Goal: Information Seeking & Learning: Learn about a topic

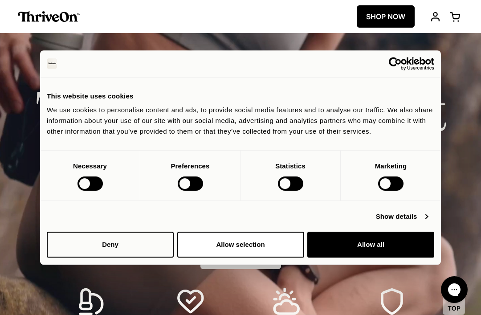
click at [266, 242] on button "Allow selection" at bounding box center [240, 244] width 127 height 26
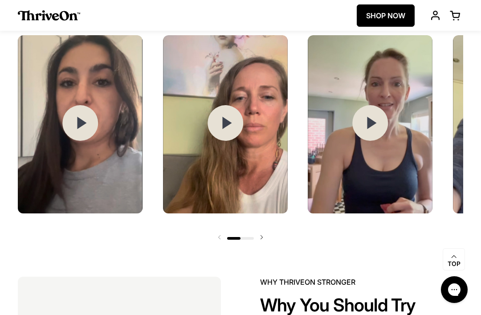
scroll to position [1115, 0]
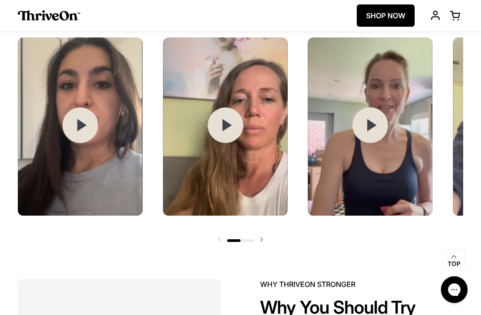
click at [79, 131] on icon at bounding box center [81, 125] width 9 height 12
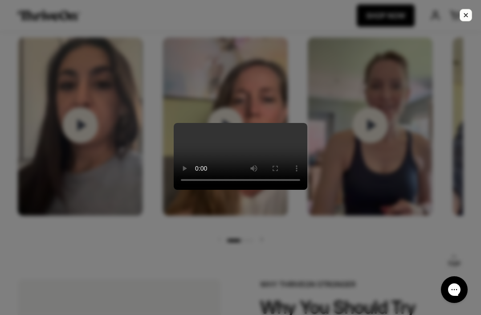
click at [174, 123] on video at bounding box center [240, 156] width 133 height 67
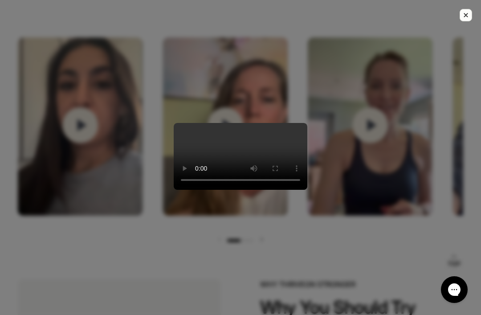
click at [422, 33] on div at bounding box center [240, 157] width 481 height 315
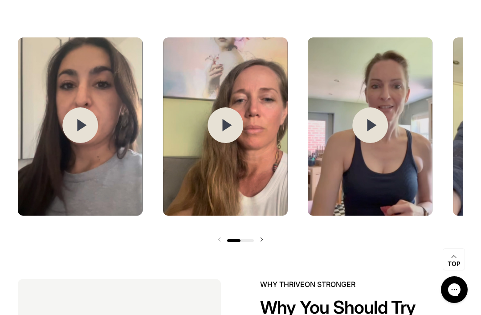
click at [226, 143] on circle at bounding box center [225, 125] width 36 height 36
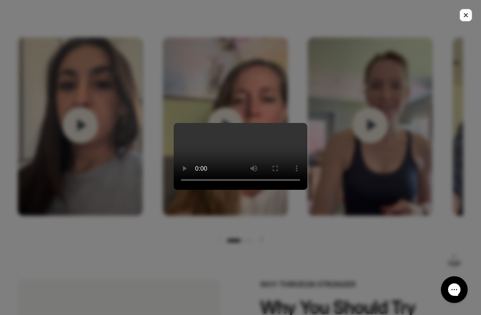
click at [464, 20] on button "Close modal." at bounding box center [465, 15] width 12 height 12
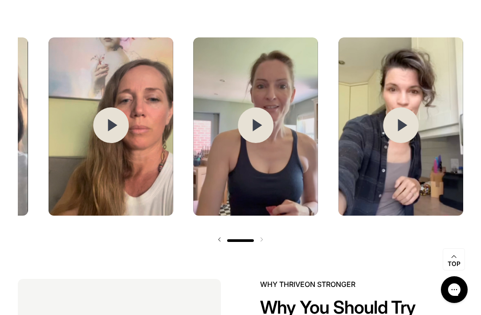
scroll to position [0, 114]
click at [251, 143] on circle at bounding box center [256, 125] width 36 height 36
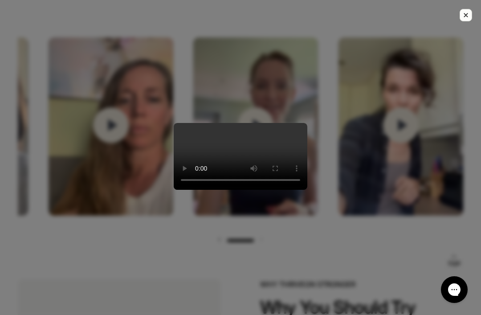
click at [459, 16] on div at bounding box center [240, 157] width 481 height 315
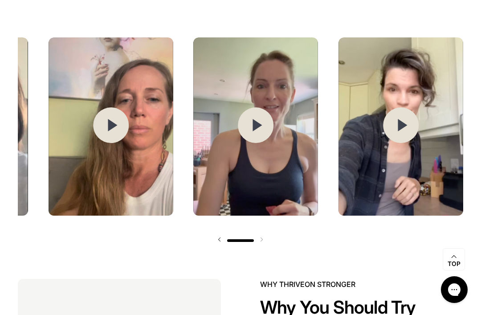
click at [400, 131] on icon at bounding box center [401, 125] width 9 height 12
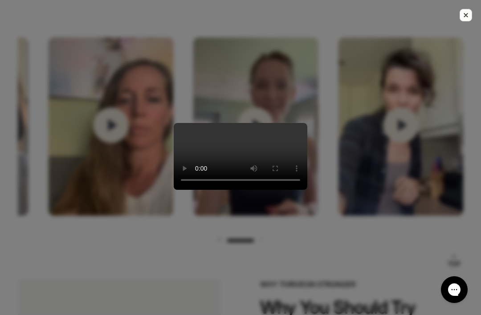
click at [469, 14] on icon "Close modal." at bounding box center [465, 15] width 8 height 8
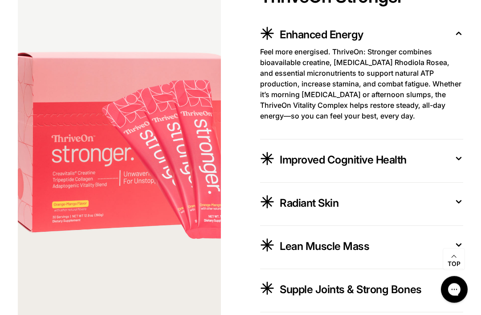
scroll to position [1461, 0]
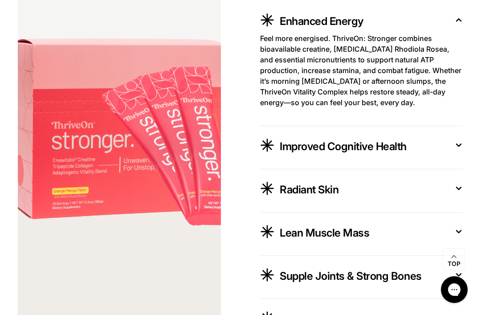
click at [454, 149] on icon at bounding box center [458, 144] width 9 height 9
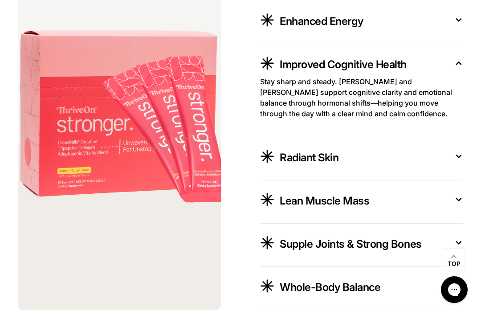
click at [462, 68] on icon at bounding box center [458, 62] width 9 height 9
click at [453, 76] on button "Improved Cognitive Health" at bounding box center [361, 65] width 203 height 21
click at [459, 161] on icon at bounding box center [458, 155] width 9 height 9
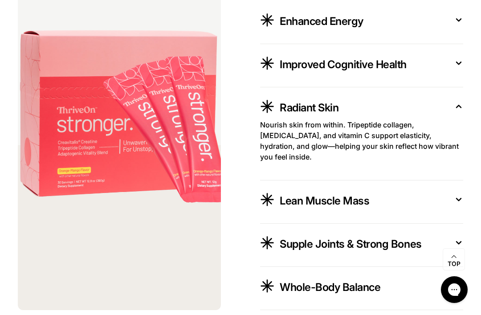
click at [457, 201] on icon at bounding box center [458, 199] width 4 height 2
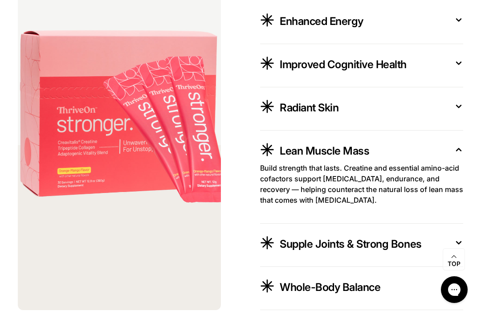
click at [460, 244] on icon at bounding box center [458, 243] width 4 height 2
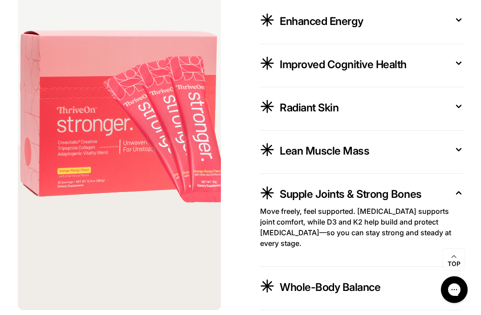
click at [460, 197] on icon at bounding box center [458, 192] width 9 height 9
click at [458, 270] on span "Go to top Top" at bounding box center [453, 259] width 22 height 22
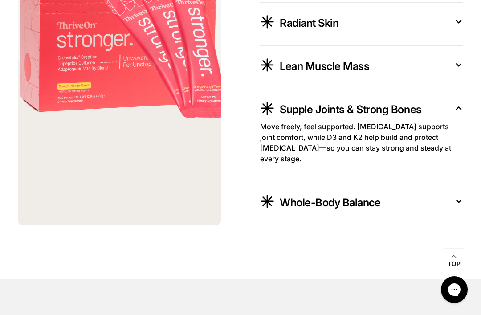
scroll to position [1612, 0]
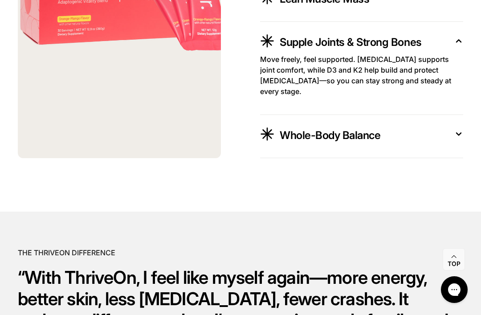
click at [458, 135] on icon at bounding box center [458, 134] width 4 height 2
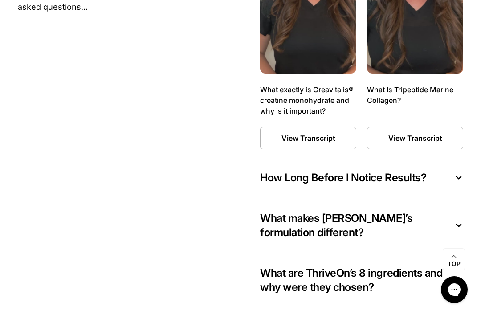
scroll to position [4177, 0]
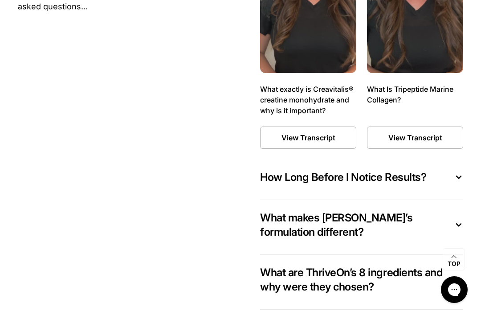
click at [457, 189] on button "How Long Before I Notice Results?" at bounding box center [361, 179] width 203 height 19
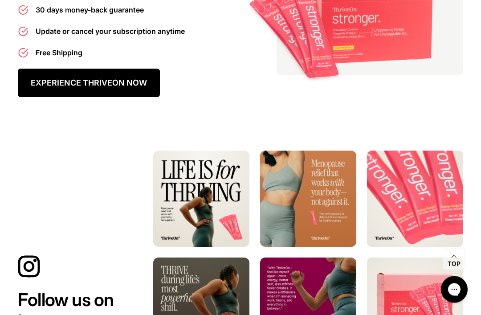
scroll to position [4926, 0]
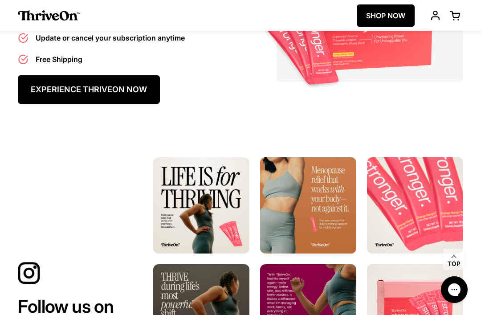
click at [123, 104] on link "EXPERIENCE THRIVEON NOW" at bounding box center [89, 89] width 142 height 28
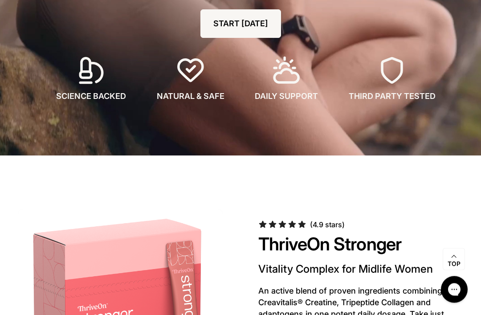
scroll to position [231, 0]
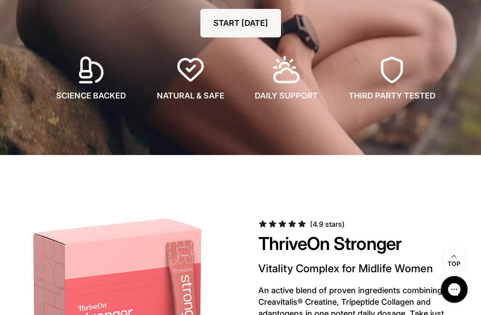
click at [398, 80] on icon at bounding box center [391, 70] width 29 height 29
click at [384, 88] on div "THIRD PARTY TESTED" at bounding box center [392, 79] width 107 height 46
click at [392, 96] on span "THIRD PARTY TESTED" at bounding box center [391, 96] width 87 height 12
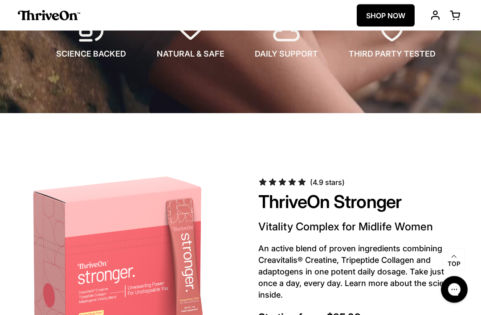
scroll to position [253, 0]
